Goal: Task Accomplishment & Management: Complete application form

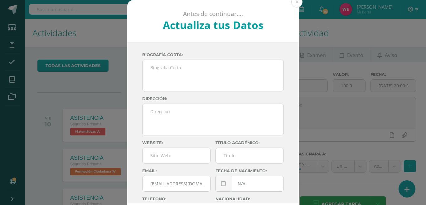
click at [405, 186] on div "Antes de continuar.... Actualiza tus Datos [PERSON_NAME] [PERSON_NAME] dxwMhMx4…" at bounding box center [212, 117] width 421 height 235
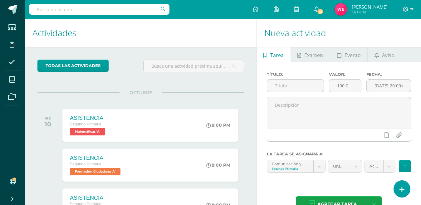
click at [405, 186] on link at bounding box center [402, 189] width 16 height 17
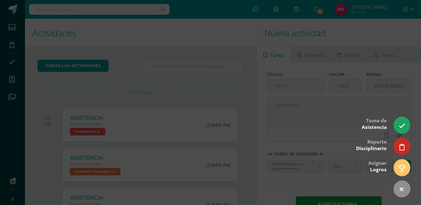
click at [411, 130] on div at bounding box center [210, 102] width 421 height 205
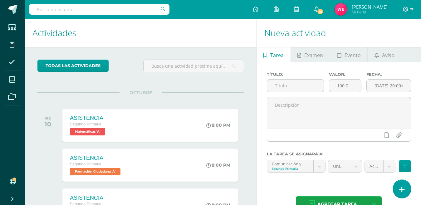
click at [400, 187] on icon at bounding box center [402, 189] width 6 height 7
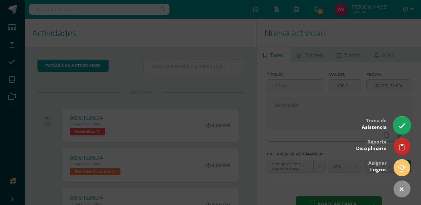
click at [402, 123] on icon at bounding box center [401, 125] width 7 height 7
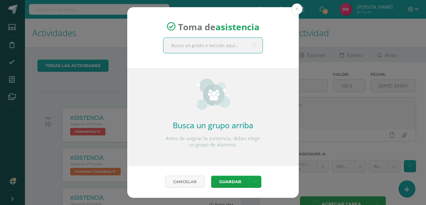
click at [235, 50] on input "text" at bounding box center [212, 45] width 99 height 15
type input "seundo"
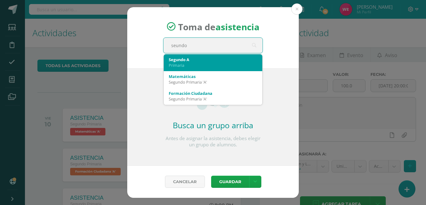
click at [230, 59] on div "Segundo A" at bounding box center [213, 60] width 89 height 6
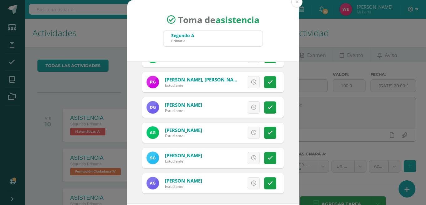
scroll to position [31, 0]
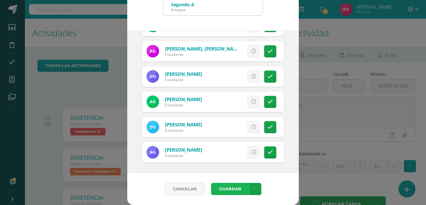
click at [218, 183] on button "Guardar" at bounding box center [230, 189] width 38 height 12
